Goal: Navigation & Orientation: Find specific page/section

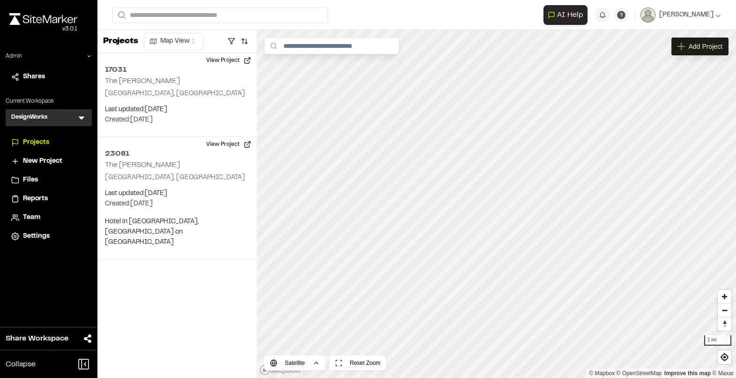
click at [32, 198] on span "Reports" at bounding box center [35, 199] width 25 height 10
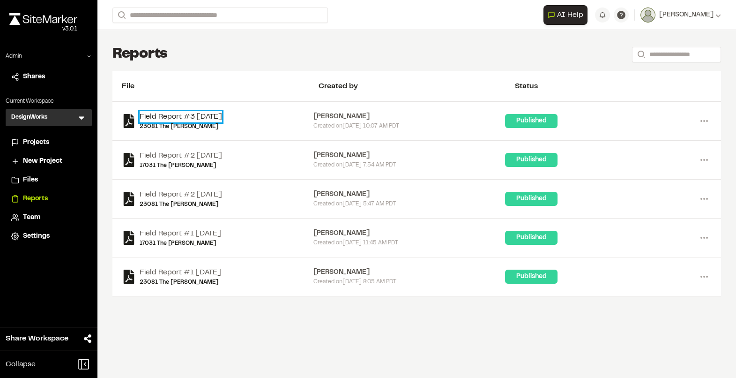
click at [147, 115] on link "Field Report #3 2025-07-29" at bounding box center [181, 116] width 83 height 11
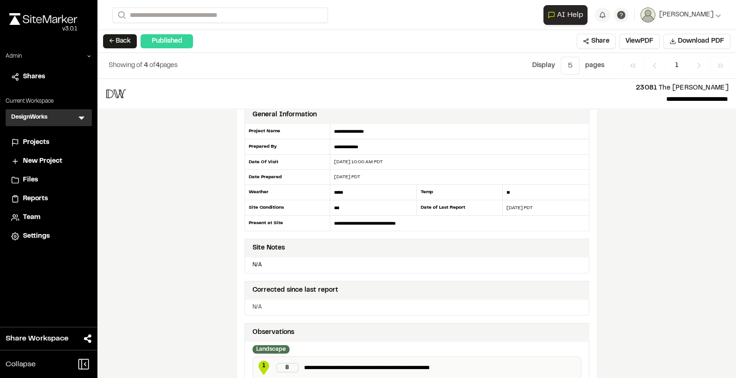
scroll to position [16, 0]
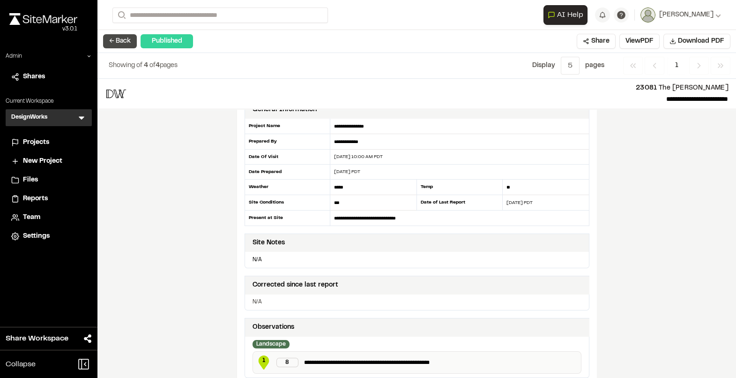
click at [121, 42] on button "← Back" at bounding box center [120, 41] width 34 height 14
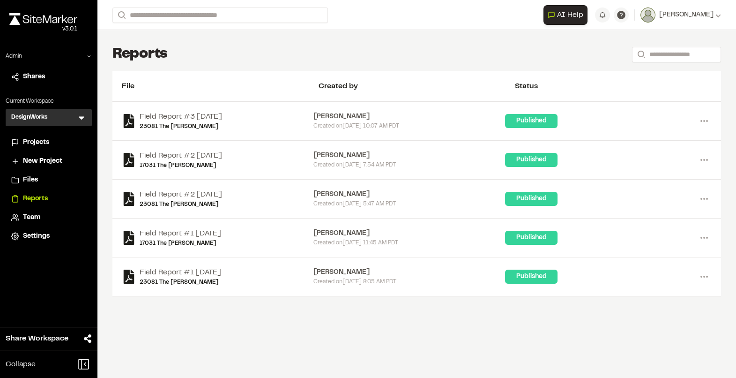
click at [34, 143] on span "Projects" at bounding box center [36, 142] width 26 height 10
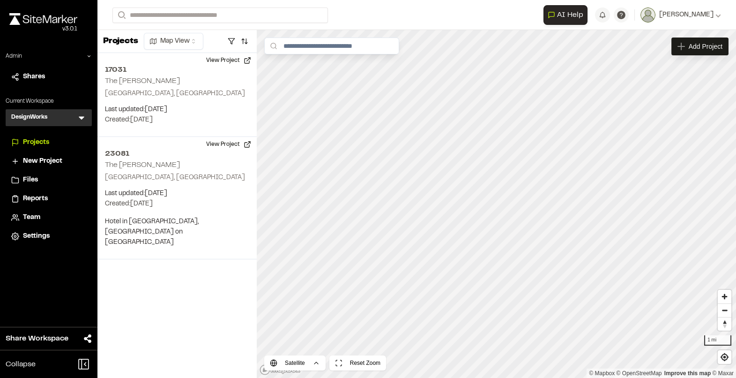
click at [55, 119] on div "DesignWorks D Menu" at bounding box center [49, 117] width 86 height 17
click at [77, 119] on icon at bounding box center [81, 117] width 9 height 9
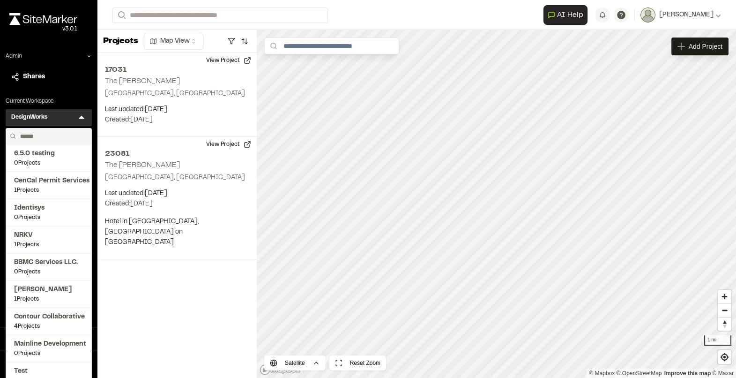
click at [42, 135] on input "text" at bounding box center [51, 136] width 71 height 16
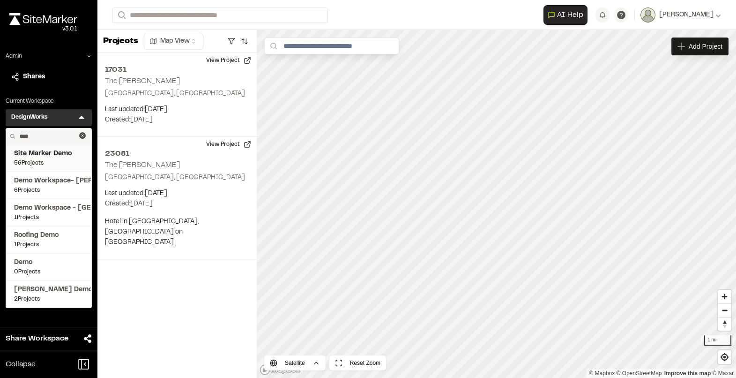
type input "****"
click at [47, 154] on span "Site Marker Demo" at bounding box center [48, 154] width 69 height 10
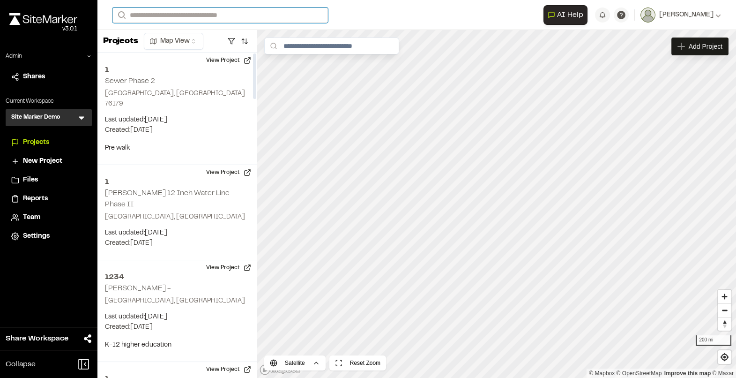
click at [206, 17] on input "Search" at bounding box center [221, 15] width 216 height 15
type input "**"
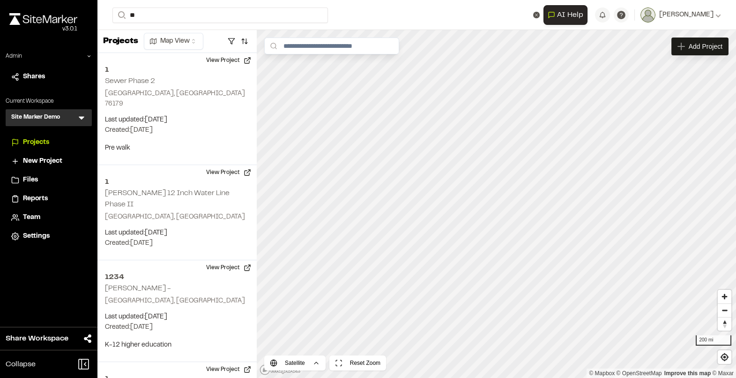
click at [223, 41] on p "TE123 364 Uptown Phase 3B" at bounding box center [188, 37] width 138 height 11
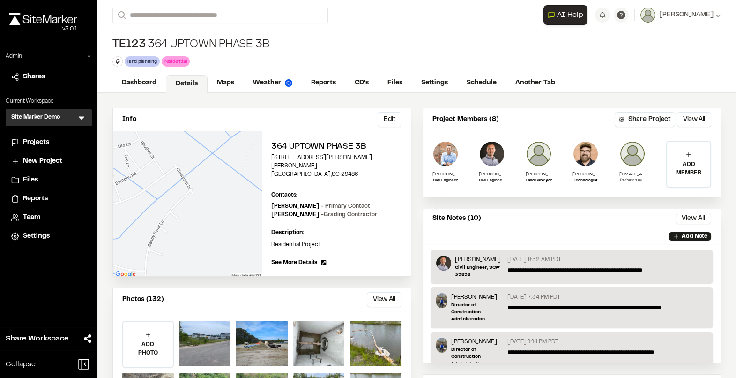
drag, startPoint x: 280, startPoint y: 46, endPoint x: 270, endPoint y: 44, distance: 10.5
click at [270, 44] on div "TE123 364 Uptown Phase 3B land planning Delete Rename Edit Color Delete Tag Are…" at bounding box center [417, 52] width 639 height 44
click at [267, 43] on div "TE123 364 Uptown Phase 3B land planning Delete Rename Edit Color Delete Tag Are…" at bounding box center [417, 52] width 639 height 44
copy div "364 Uptown Phase 3B"
drag, startPoint x: 339, startPoint y: 167, endPoint x: 268, endPoint y: 158, distance: 71.3
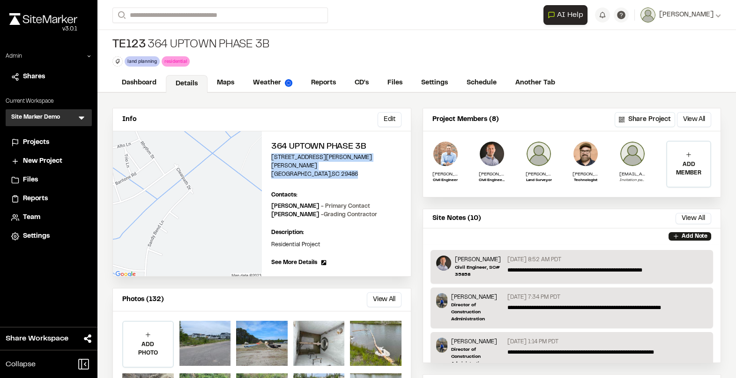
click at [268, 158] on div "364 Uptown Phase 3B [STREET_ADDRESS][PERSON_NAME][PERSON_NAME] Edit Contacts: V…" at bounding box center [336, 203] width 149 height 145
copy div "[STREET_ADDRESS][PERSON_NAME][PERSON_NAME]"
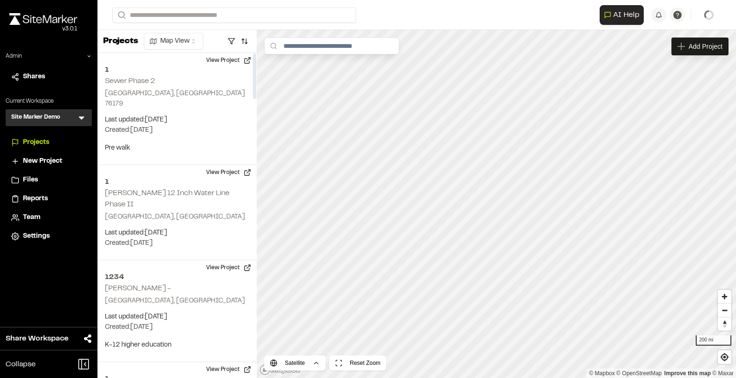
click at [82, 119] on icon at bounding box center [82, 118] width 6 height 3
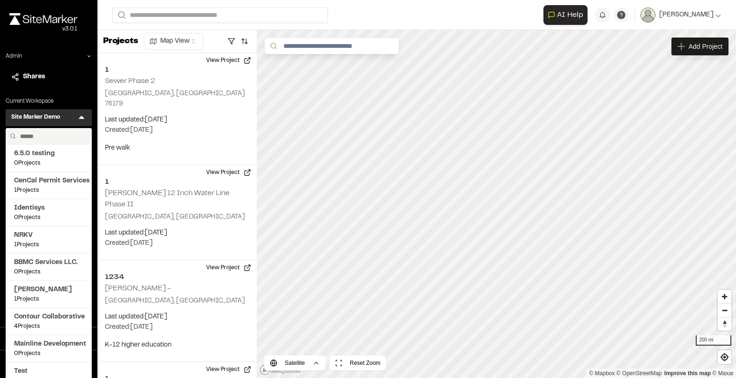
click at [47, 135] on input "text" at bounding box center [51, 136] width 71 height 16
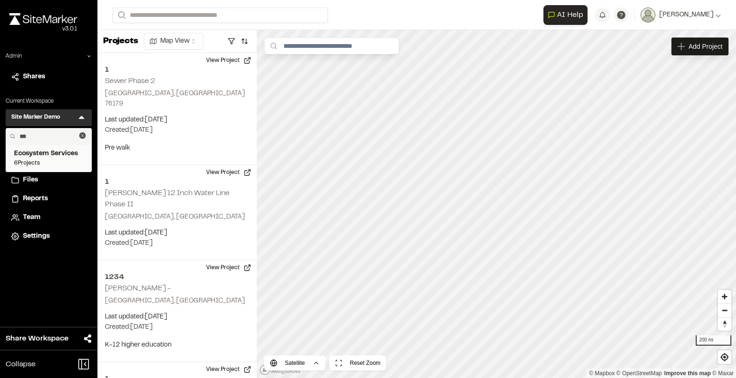
type input "***"
click at [41, 160] on span "6 Projects" at bounding box center [48, 163] width 69 height 8
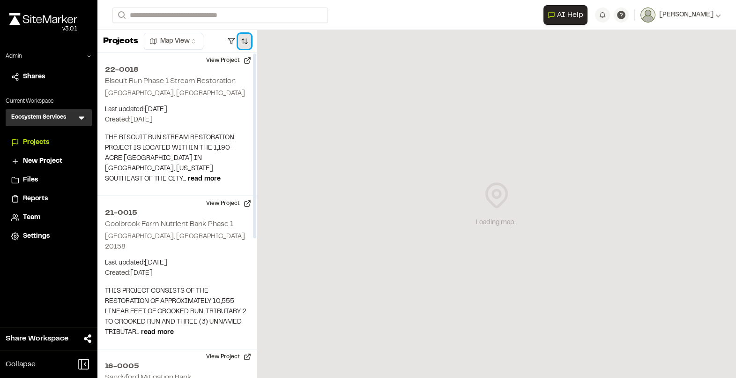
click at [249, 41] on button "button" at bounding box center [244, 41] width 13 height 15
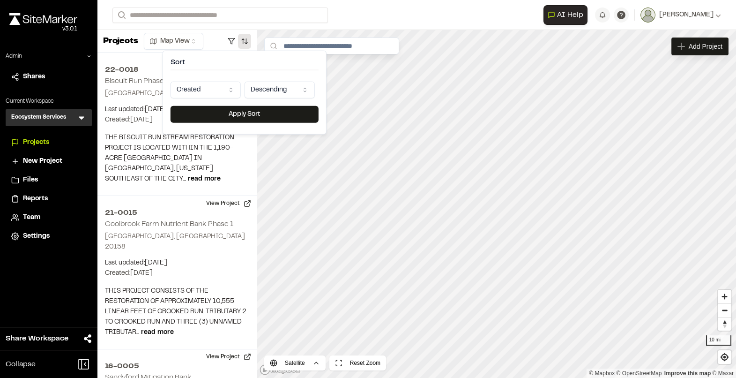
click at [207, 88] on html "**********" at bounding box center [368, 189] width 736 height 378
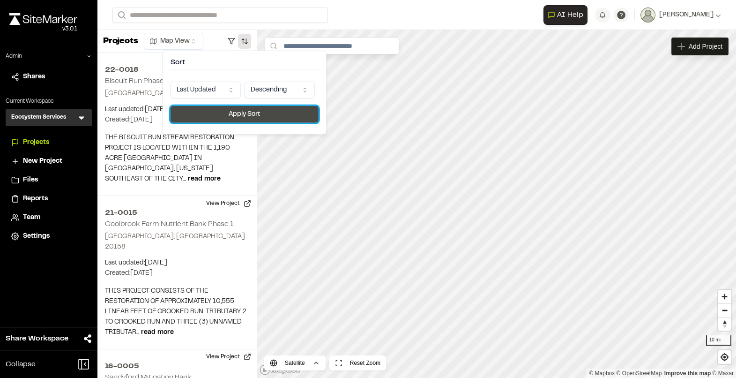
click at [217, 115] on button "Apply Sort" at bounding box center [245, 114] width 148 height 17
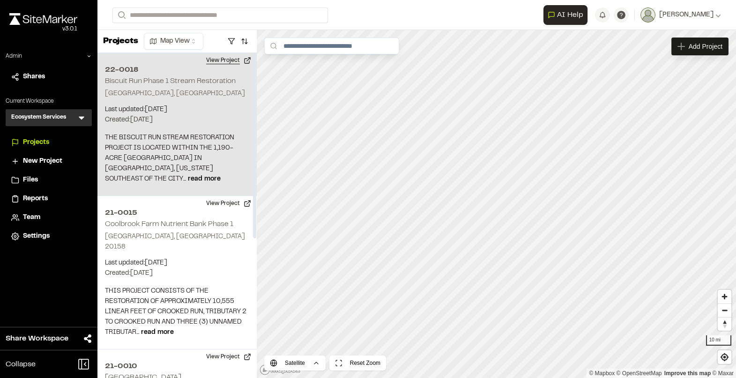
click at [229, 64] on button "View Project" at bounding box center [229, 60] width 56 height 15
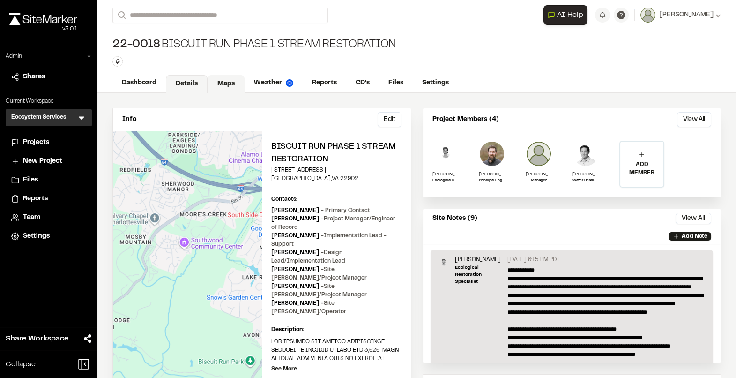
click at [230, 86] on link "Maps" at bounding box center [226, 84] width 37 height 18
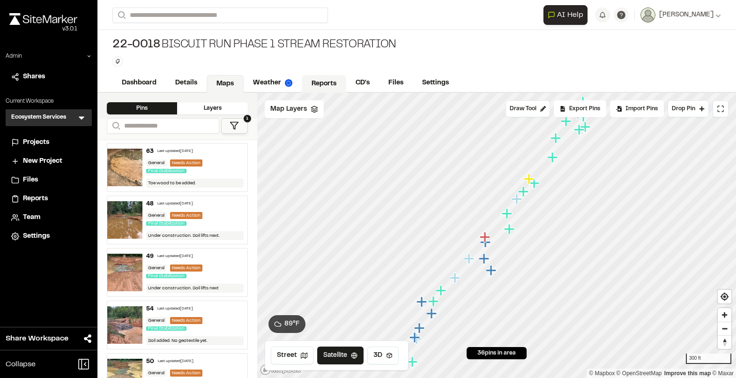
click at [324, 85] on link "Reports" at bounding box center [324, 84] width 45 height 18
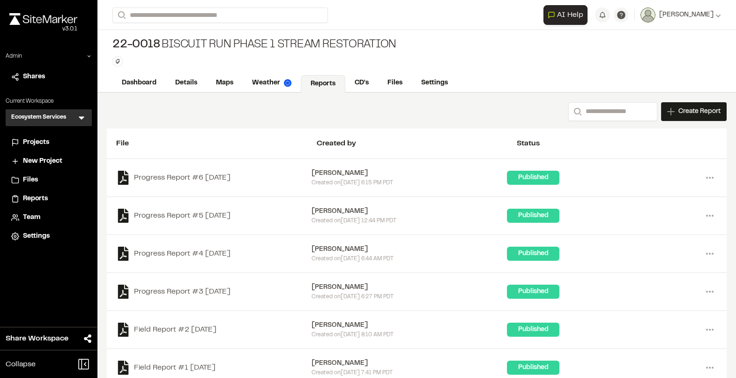
scroll to position [25, 0]
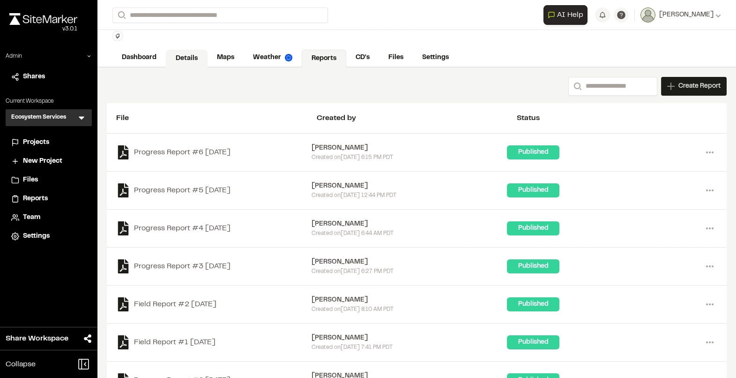
click at [185, 53] on link "Details" at bounding box center [187, 59] width 42 height 18
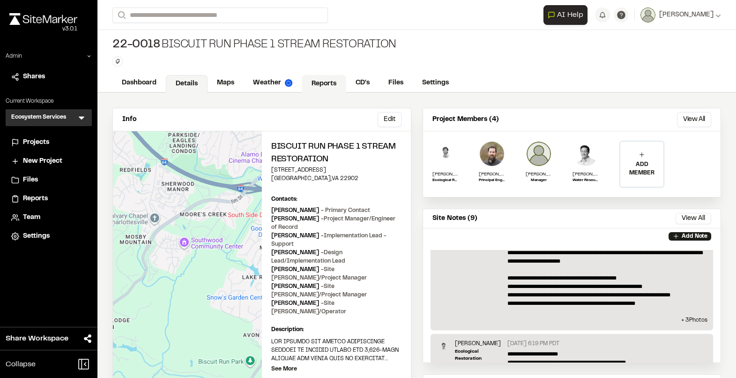
click at [310, 86] on link "Reports" at bounding box center [324, 84] width 45 height 18
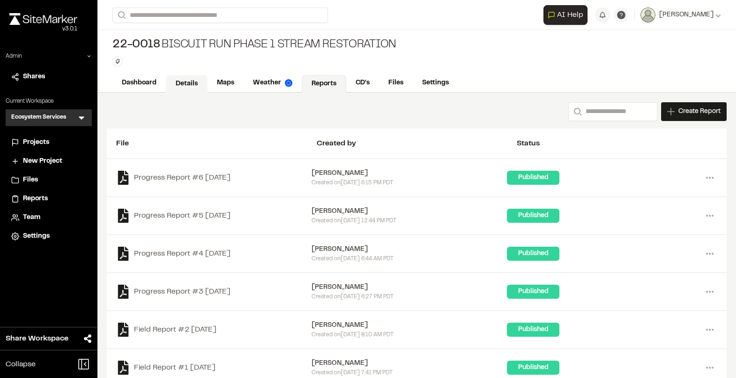
click at [189, 86] on link "Details" at bounding box center [187, 84] width 42 height 18
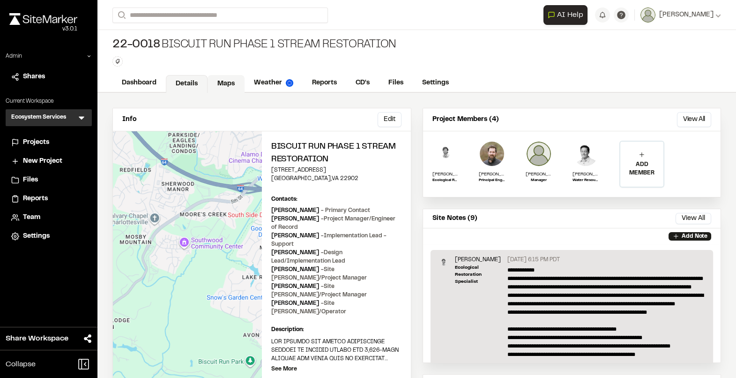
click at [229, 85] on link "Maps" at bounding box center [226, 84] width 37 height 18
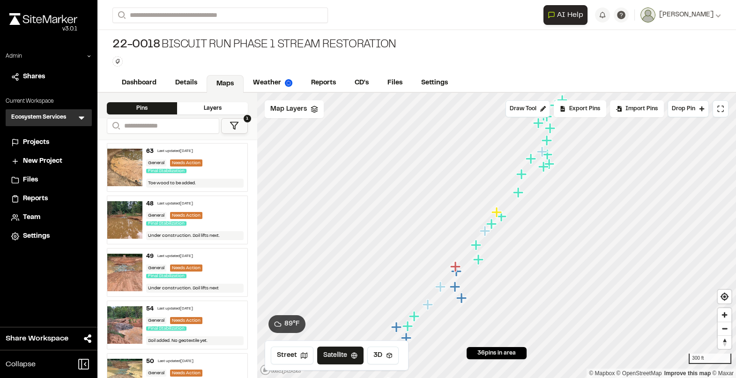
click at [438, 44] on div "22-0018 Biscuit Run Phase 1 Stream Restoration Type Enter or comma to add tag." at bounding box center [417, 52] width 639 height 44
